Goal: Check status: Check status

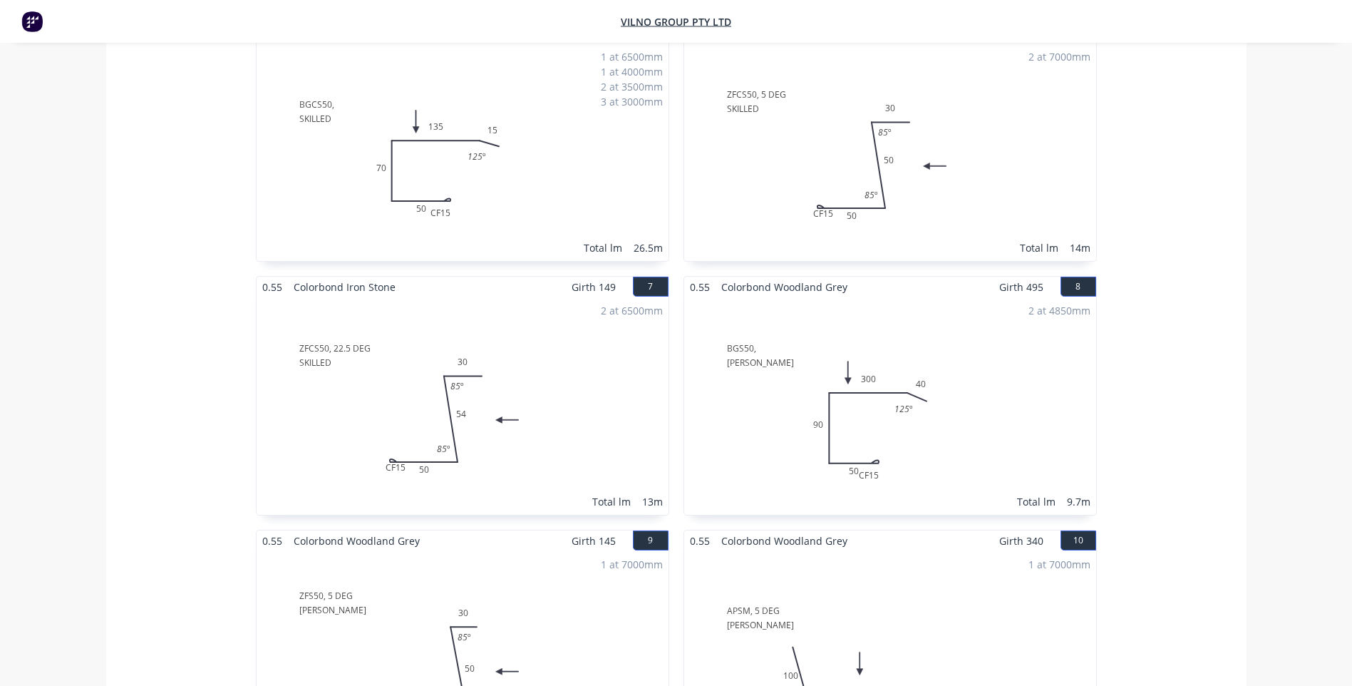
scroll to position [856, 0]
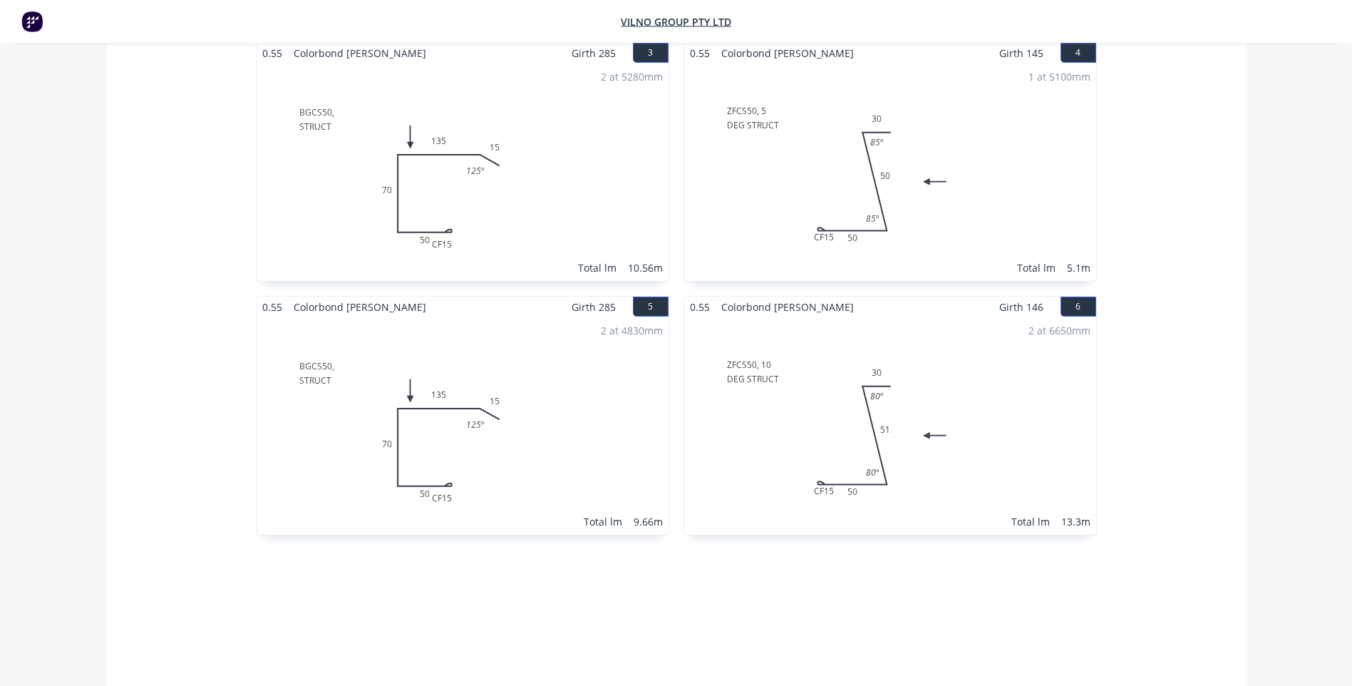
scroll to position [570, 0]
